Goal: Transaction & Acquisition: Subscribe to service/newsletter

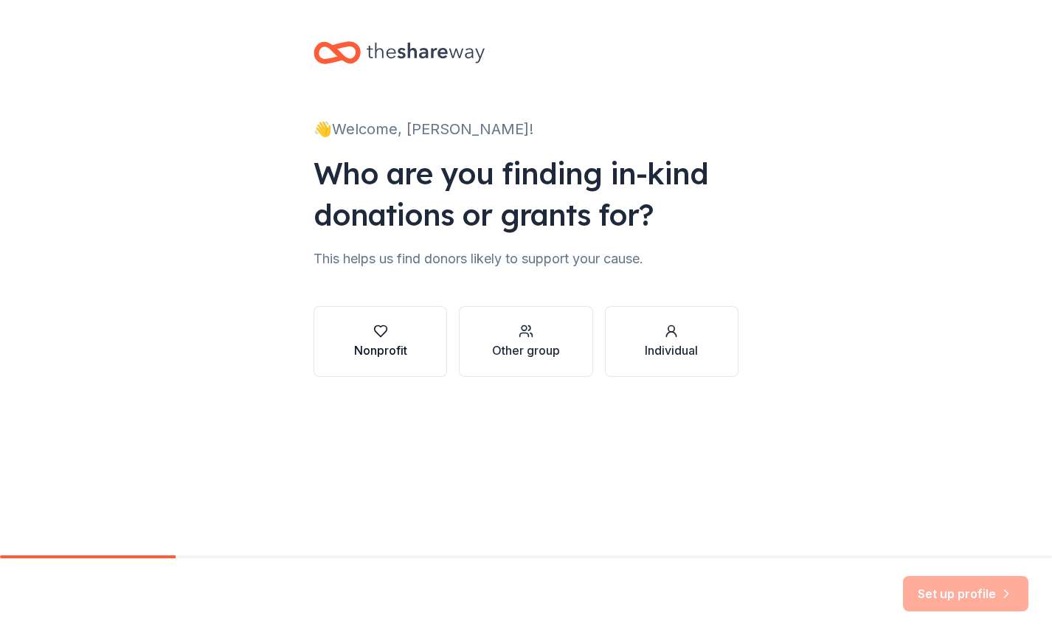
click at [378, 341] on div "Nonprofit" at bounding box center [380, 341] width 53 height 35
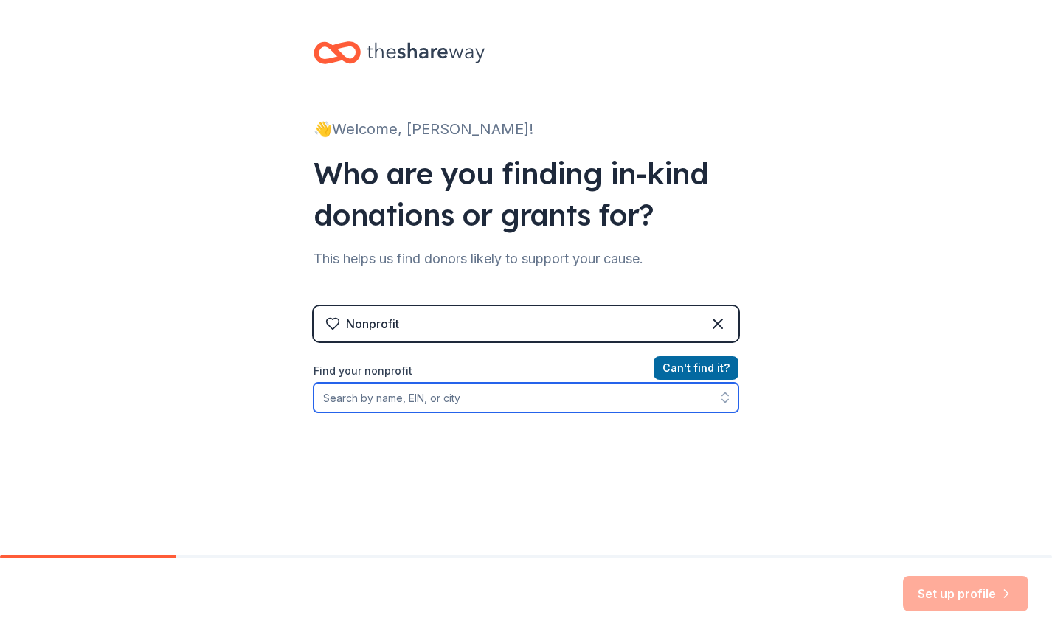
click at [425, 401] on input "Find your nonprofit" at bounding box center [526, 398] width 425 height 30
type input "FBI National Academy Associates"
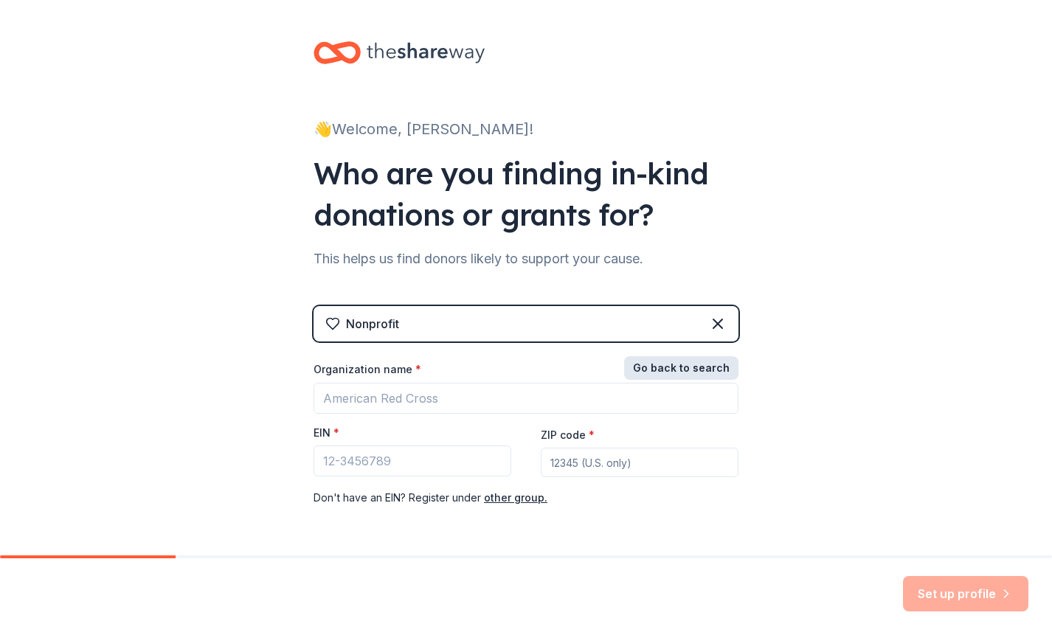
click at [664, 364] on button "Go back to search" at bounding box center [681, 368] width 114 height 24
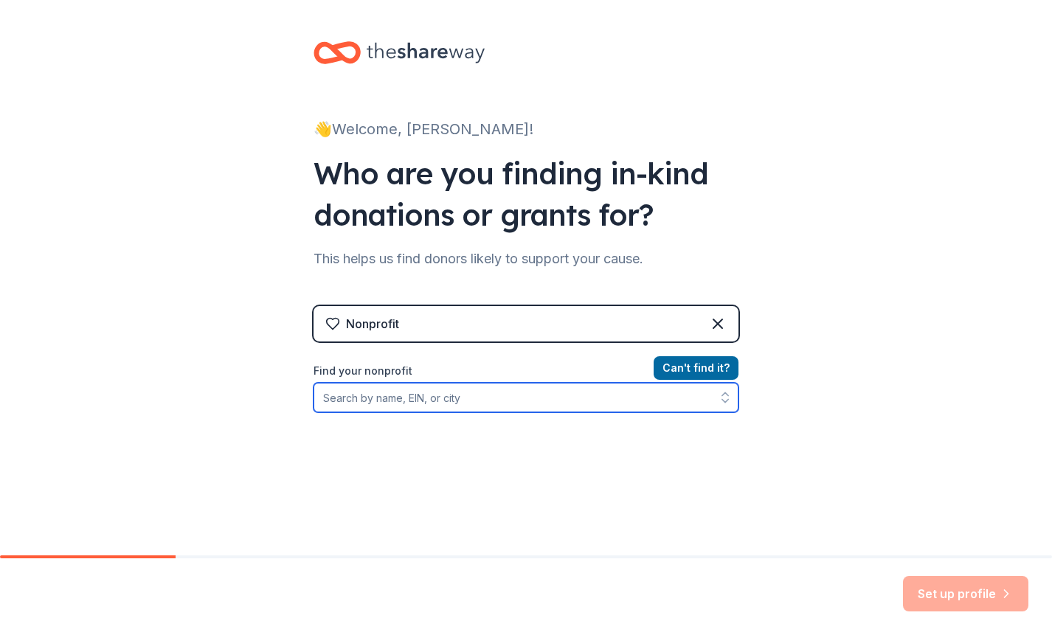
click at [486, 395] on input "Find your nonprofit" at bounding box center [526, 398] width 425 height 30
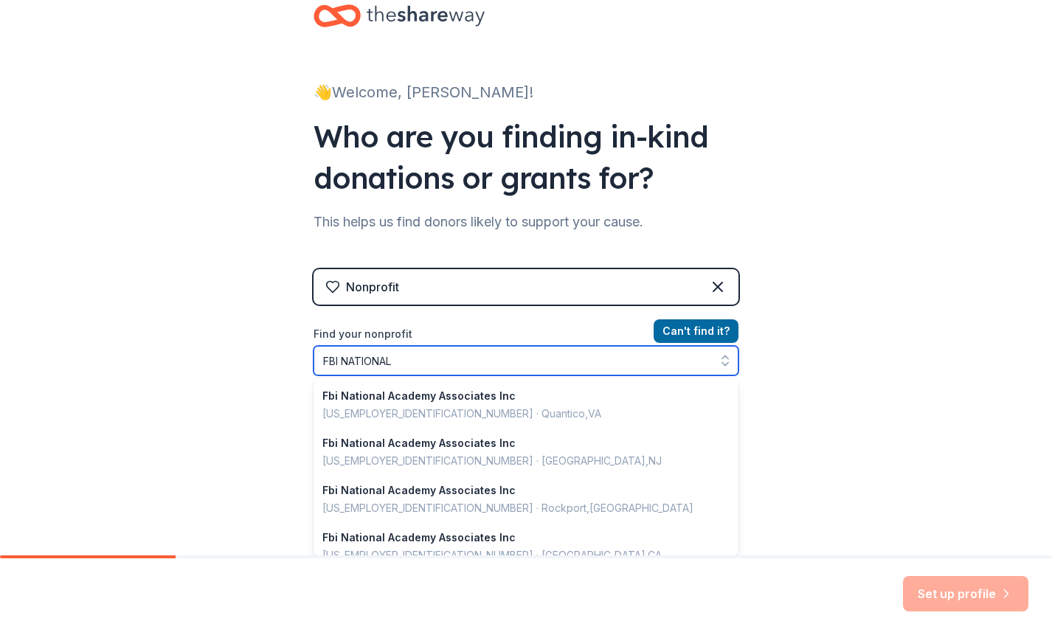
type input "FBI NATIONAL"
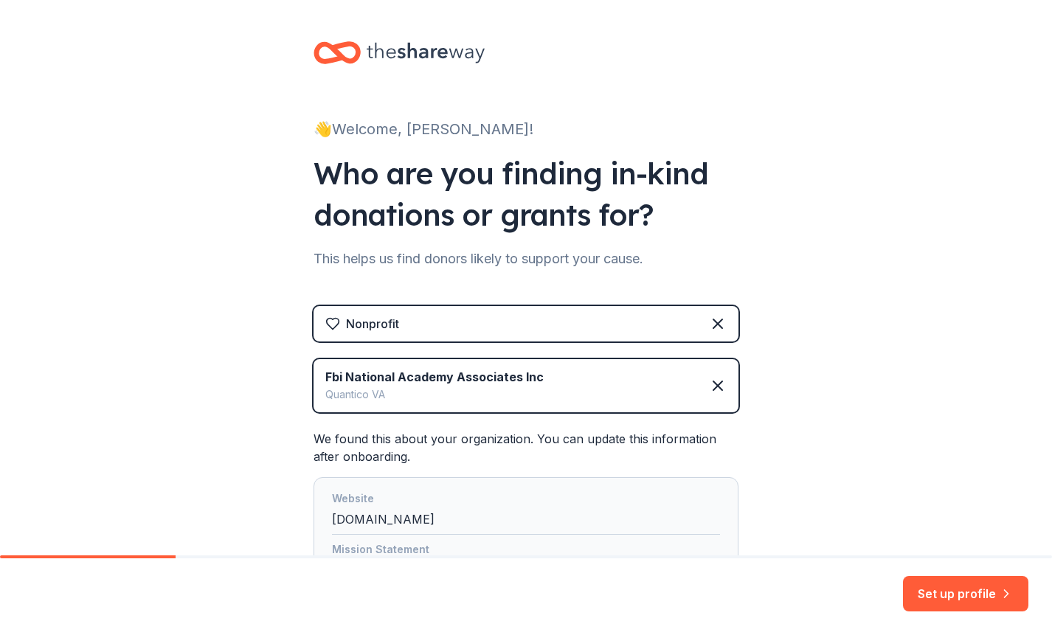
scroll to position [148, 0]
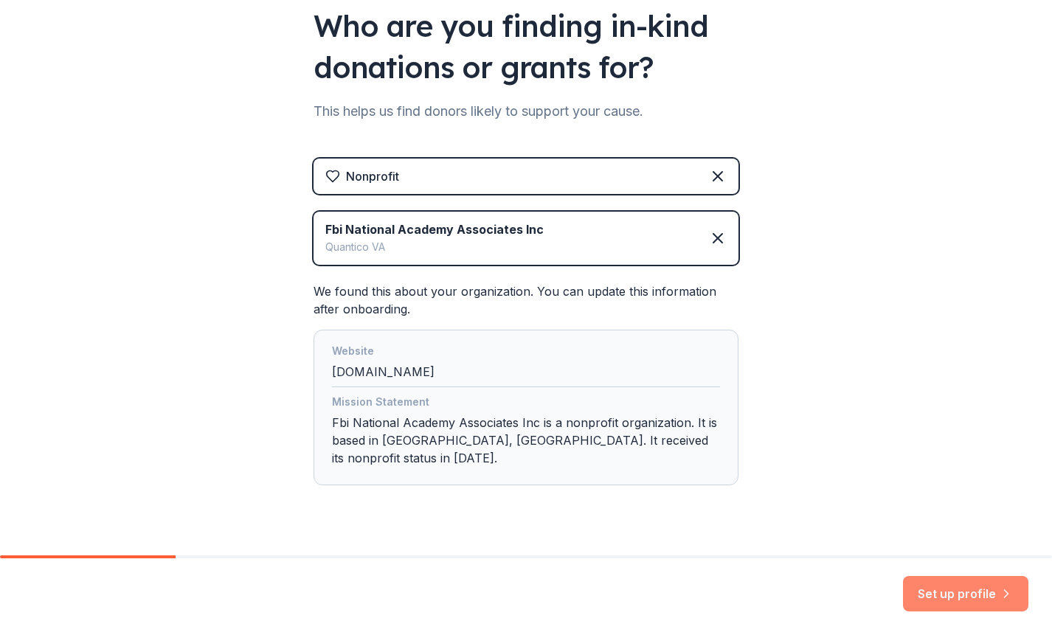
click at [985, 593] on button "Set up profile" at bounding box center [965, 593] width 125 height 35
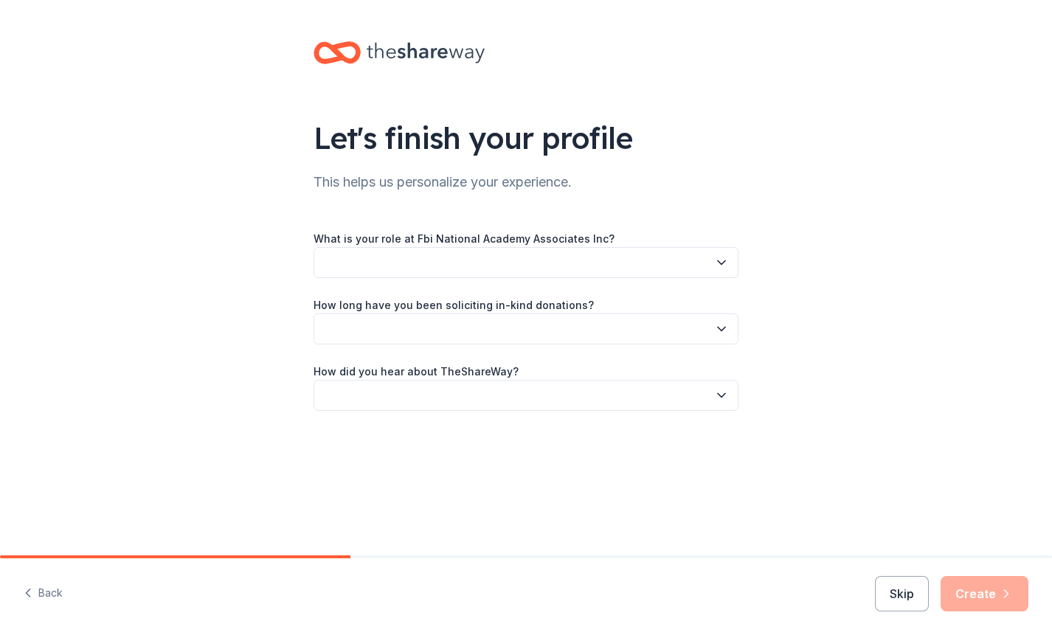
click at [410, 258] on button "button" at bounding box center [526, 262] width 425 height 31
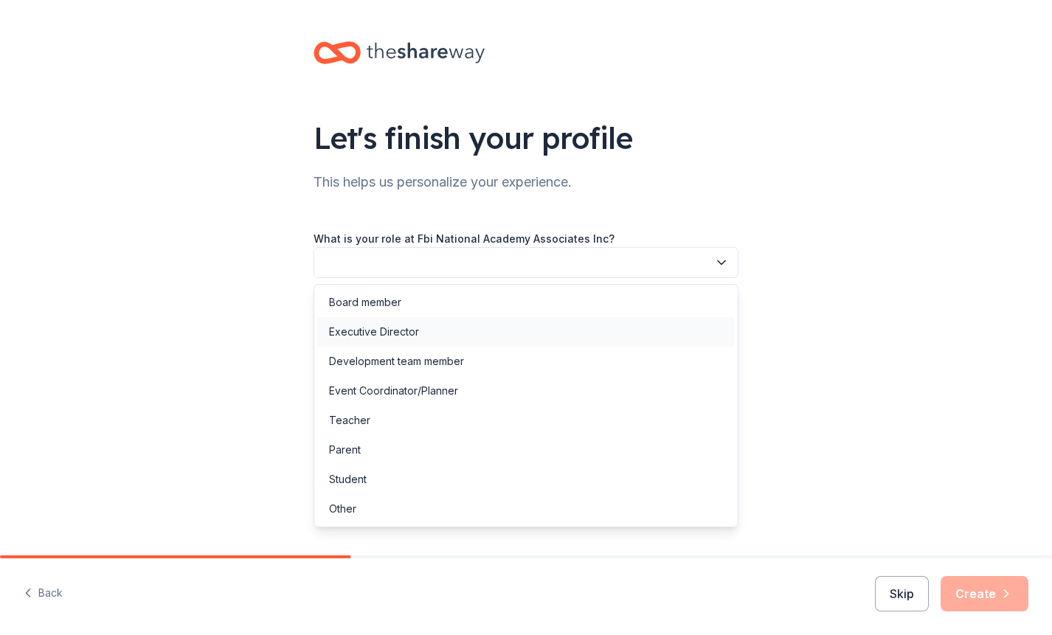
click at [383, 327] on div "Executive Director" at bounding box center [374, 332] width 90 height 18
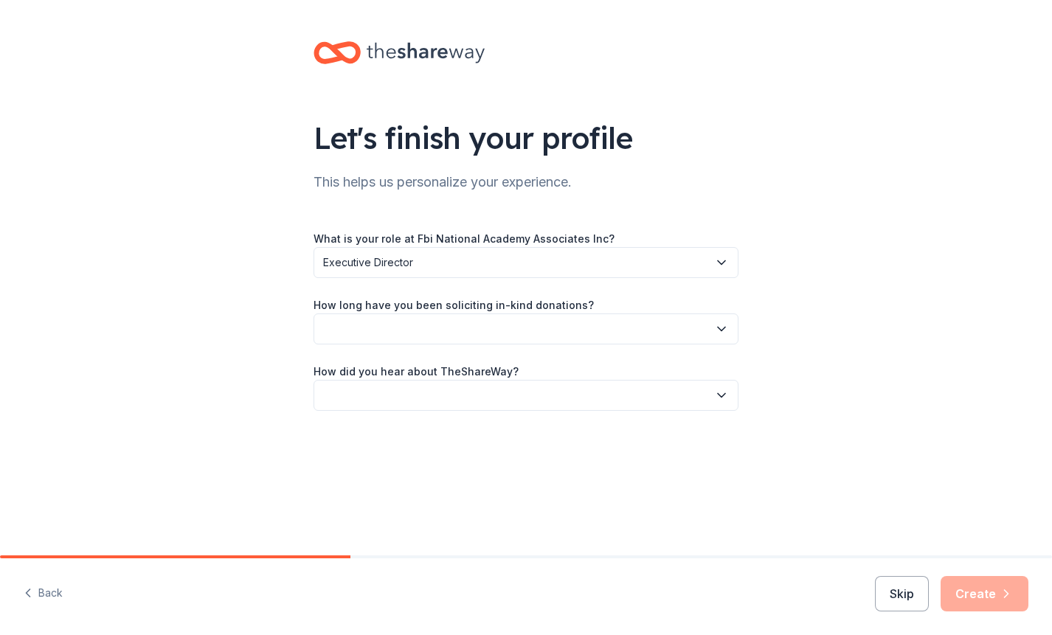
click at [383, 327] on button "button" at bounding box center [526, 329] width 425 height 31
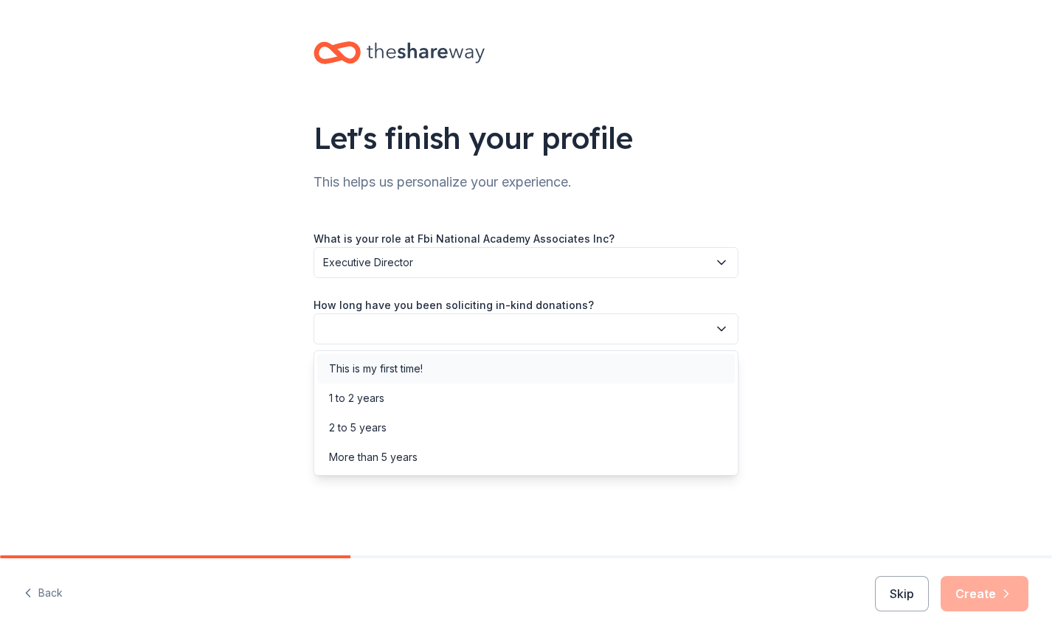
click at [390, 375] on div "This is my first time!" at bounding box center [376, 369] width 94 height 18
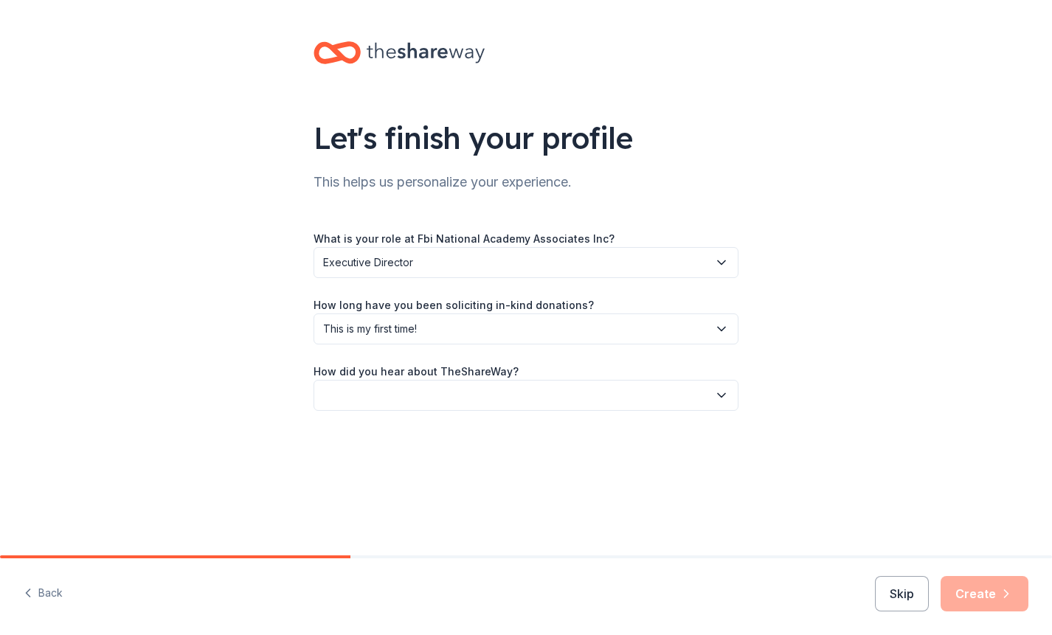
click at [385, 386] on button "button" at bounding box center [526, 395] width 425 height 31
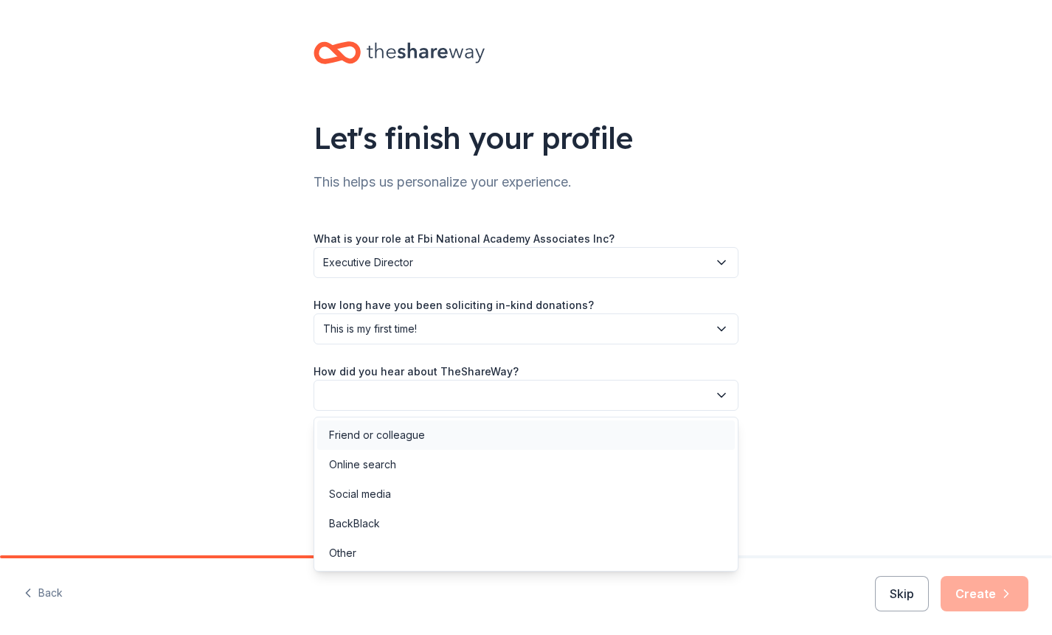
click at [393, 438] on div "Friend or colleague" at bounding box center [377, 436] width 96 height 18
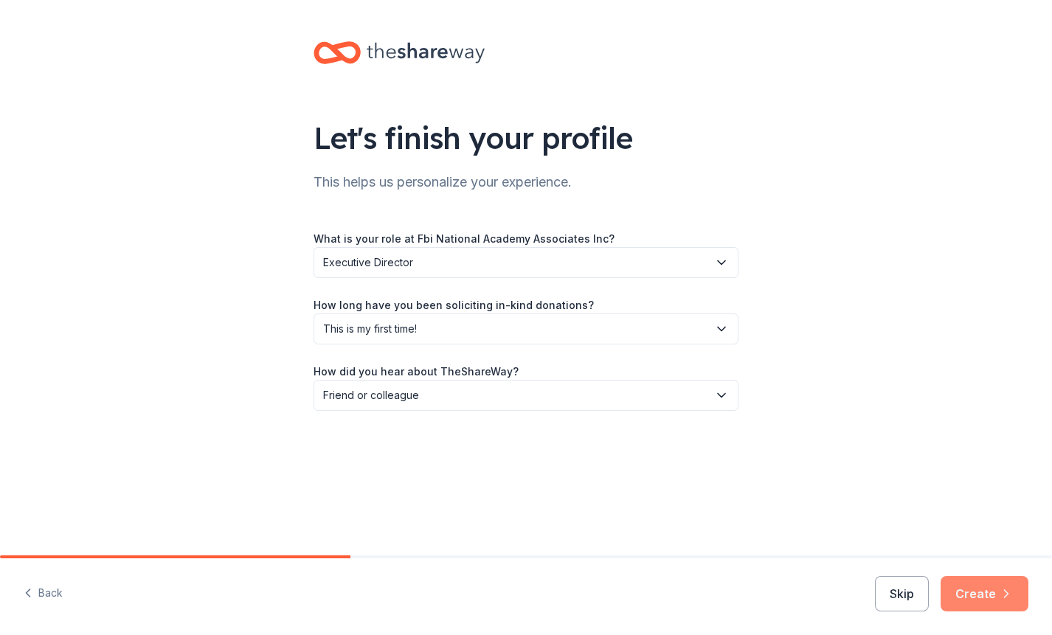
click at [983, 588] on button "Create" at bounding box center [985, 593] width 88 height 35
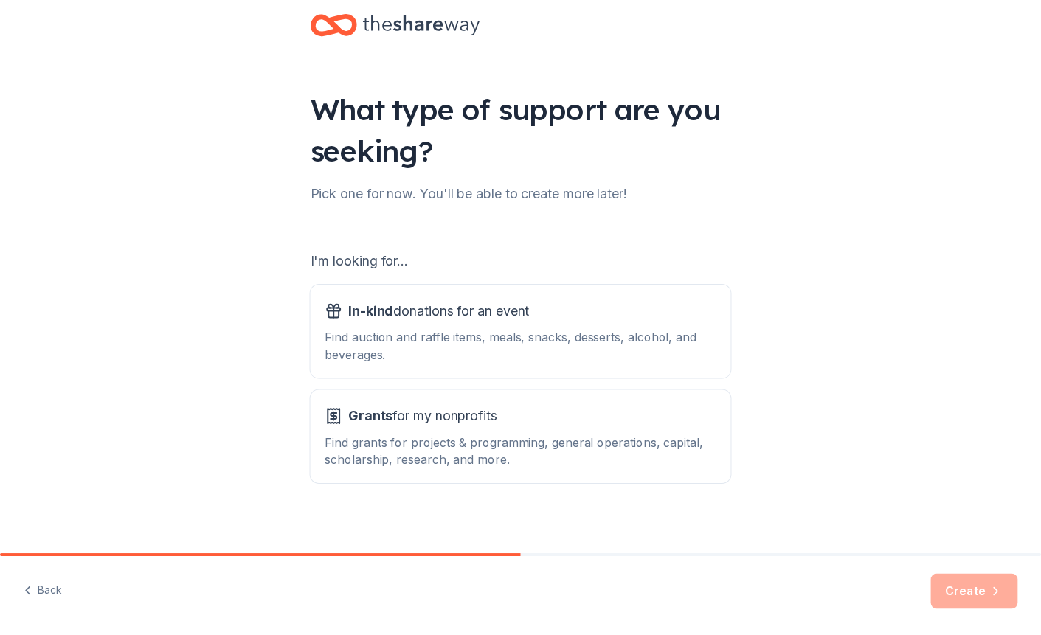
scroll to position [40, 0]
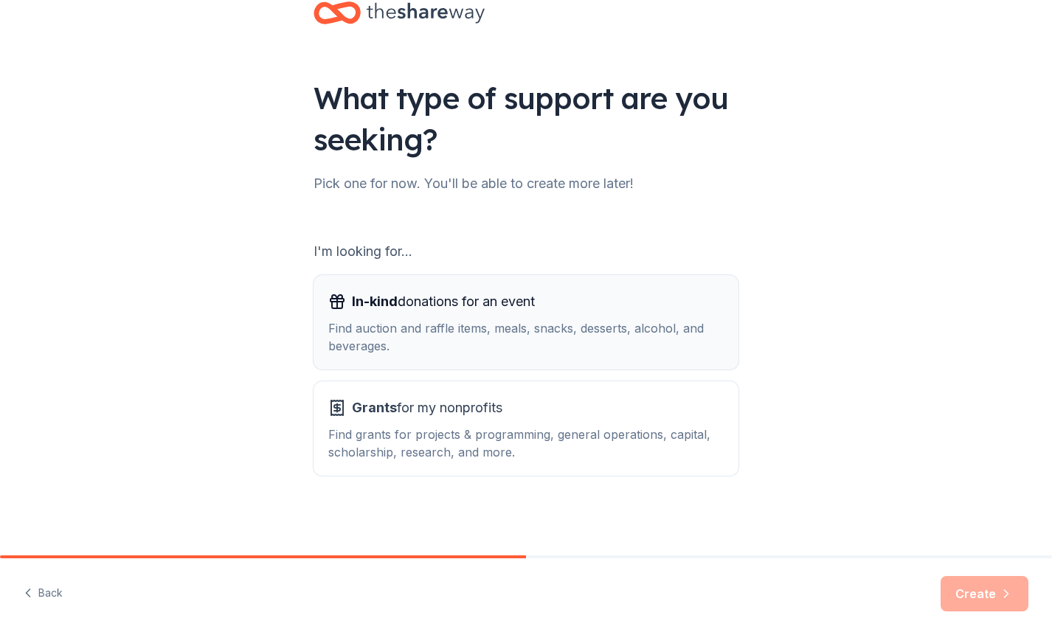
click at [404, 326] on div "Find auction and raffle items, meals, snacks, desserts, alcohol, and beverages." at bounding box center [526, 337] width 396 height 35
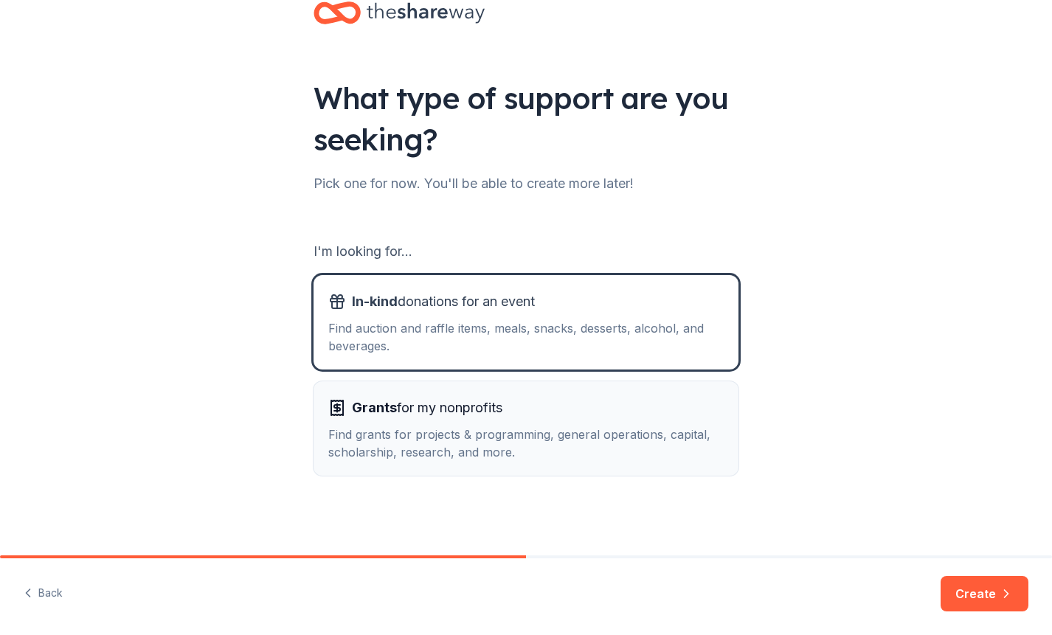
click at [399, 405] on span "Grants for my nonprofits" at bounding box center [427, 408] width 151 height 24
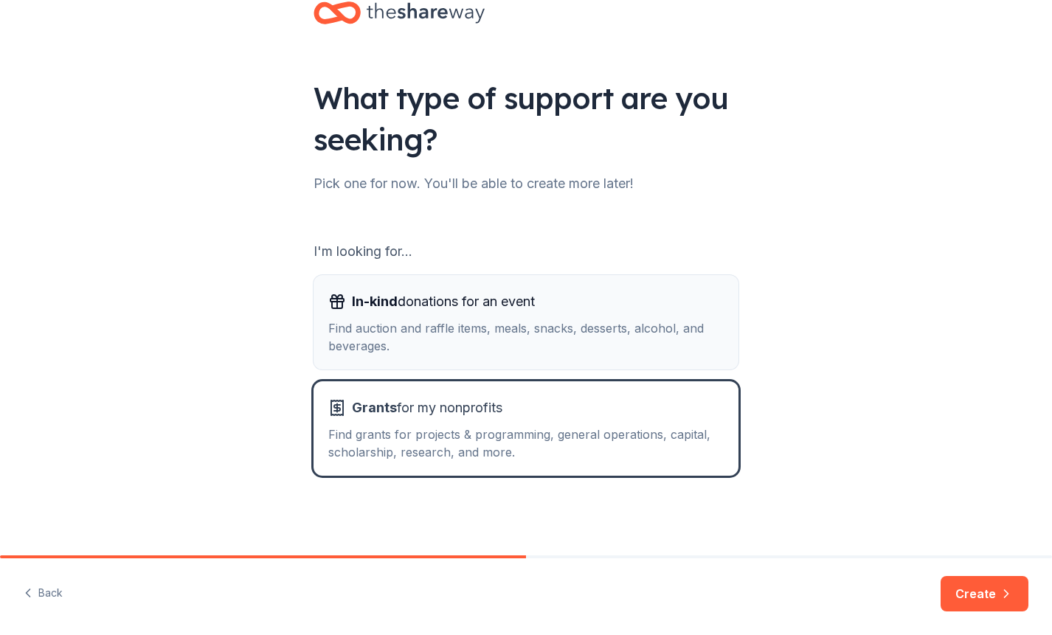
click at [393, 323] on div "Find auction and raffle items, meals, snacks, desserts, alcohol, and beverages." at bounding box center [526, 337] width 396 height 35
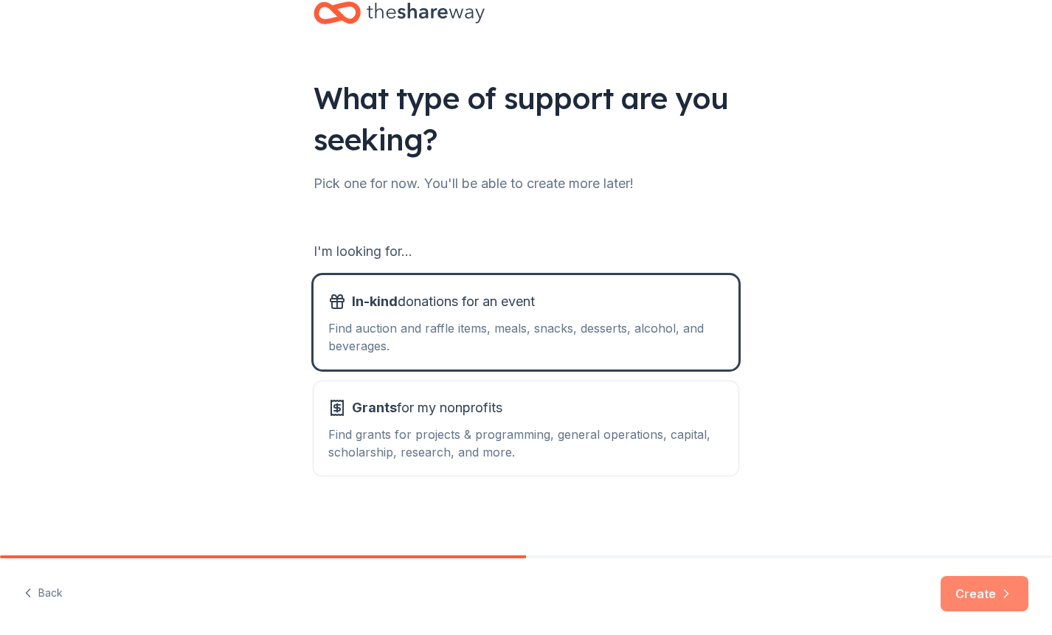
click at [990, 588] on button "Create" at bounding box center [985, 593] width 88 height 35
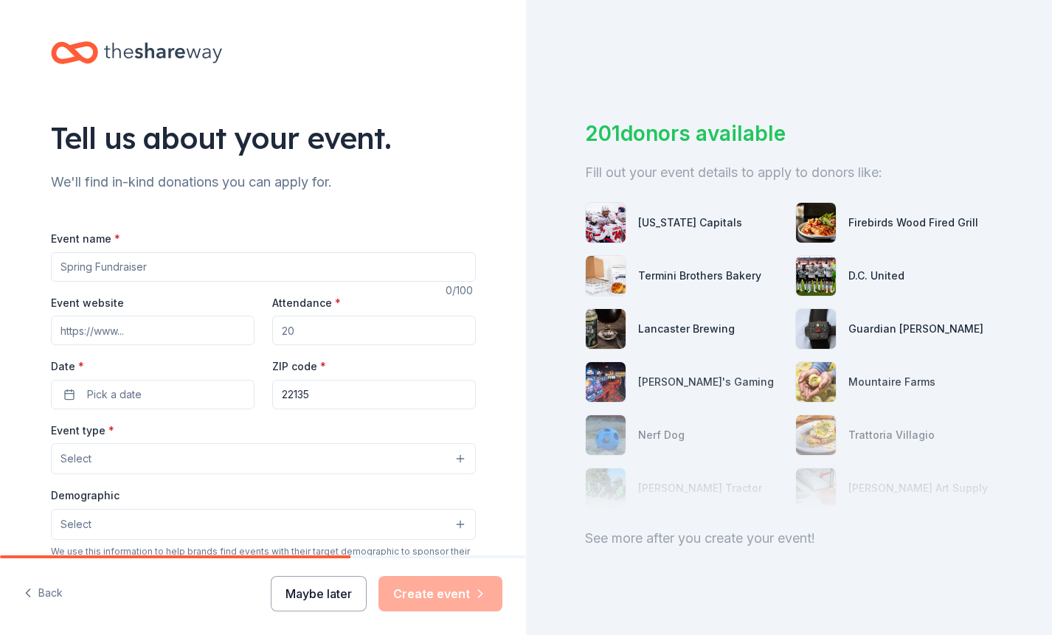
click at [341, 597] on button "Maybe later" at bounding box center [319, 593] width 96 height 35
click at [320, 590] on button "Maybe later" at bounding box center [319, 593] width 96 height 35
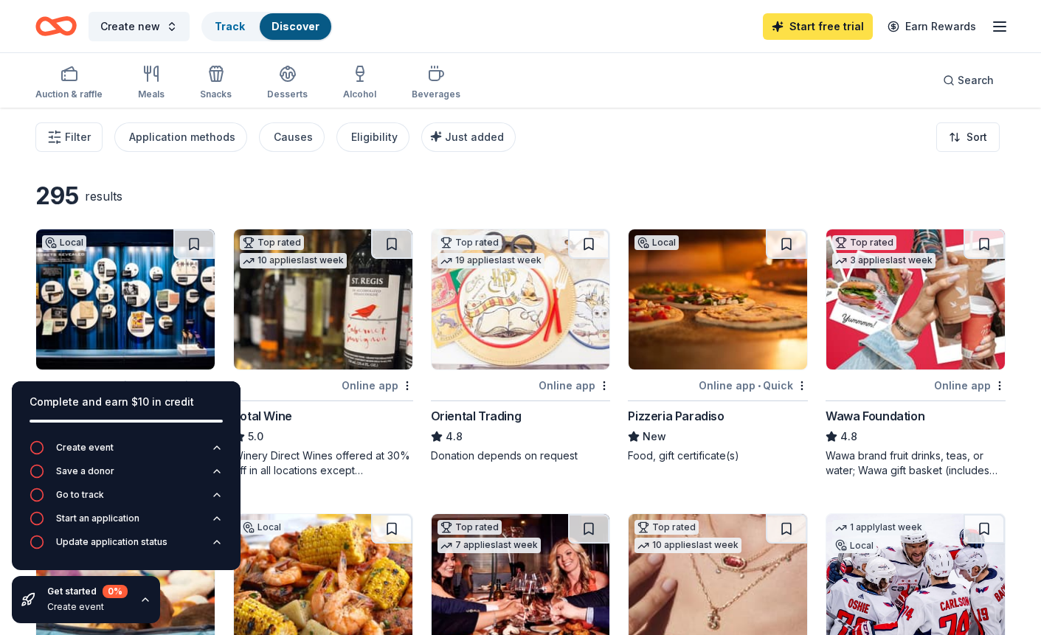
click at [813, 18] on link "Start free trial" at bounding box center [818, 26] width 110 height 27
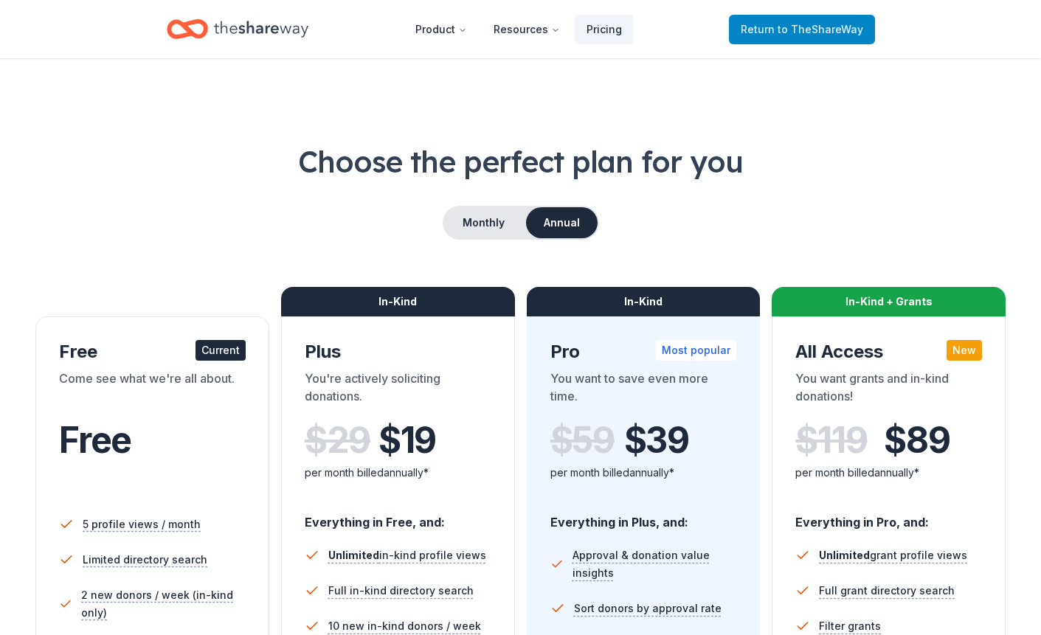
click at [784, 31] on span "to TheShareWay" at bounding box center [821, 29] width 86 height 13
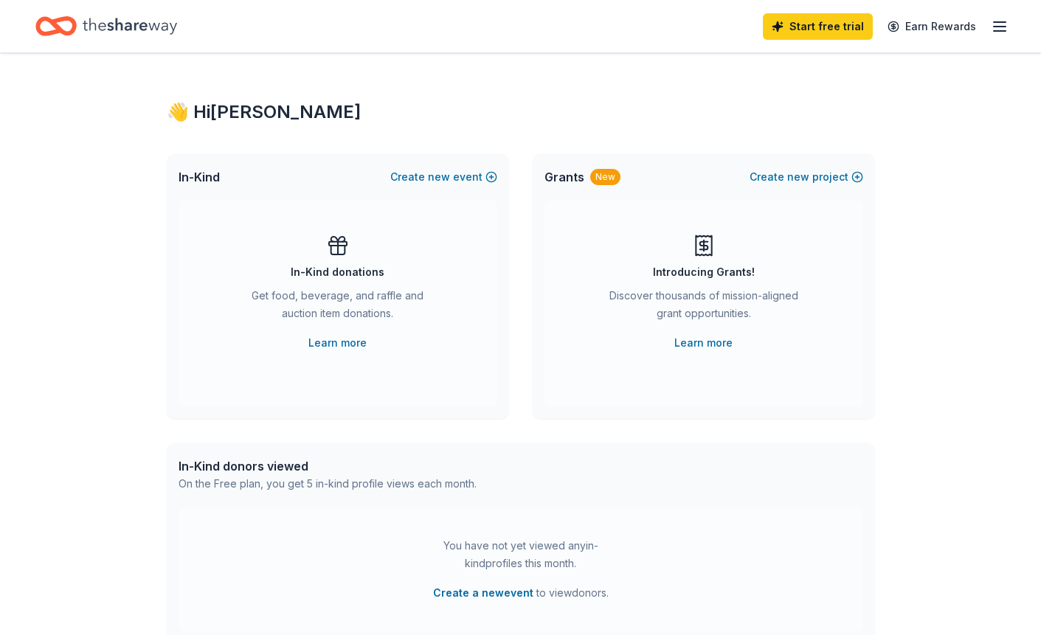
click at [129, 22] on icon "Home" at bounding box center [130, 26] width 94 height 30
